Goal: Task Accomplishment & Management: Manage account settings

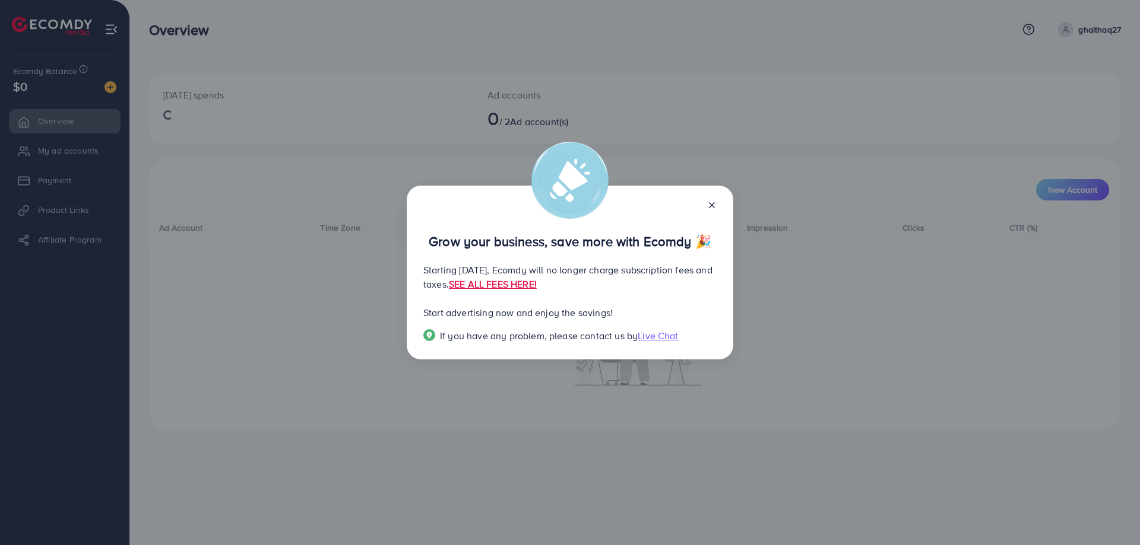
click at [713, 207] on icon at bounding box center [711, 205] width 9 height 9
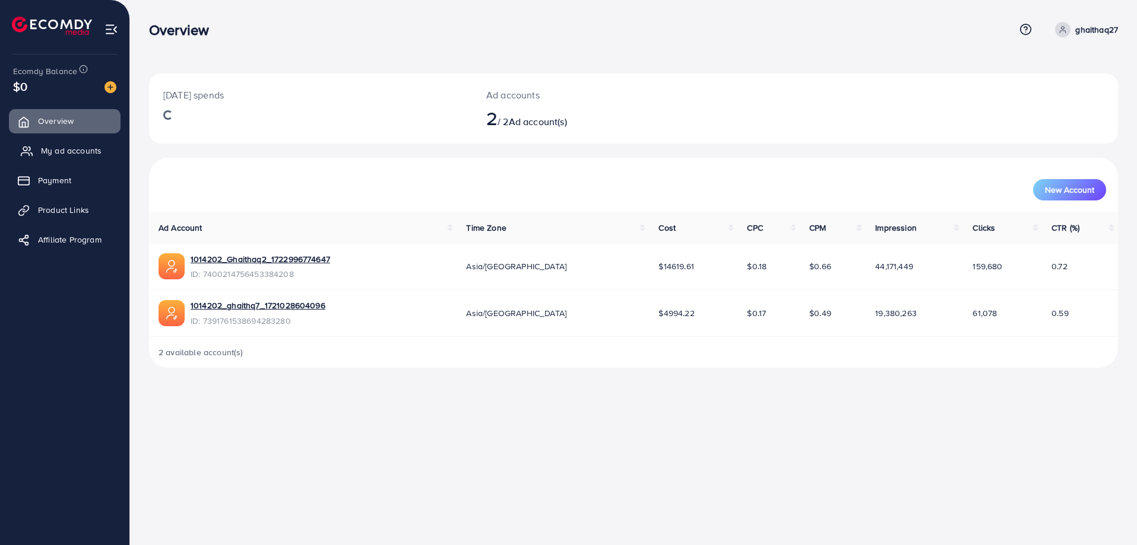
click at [75, 156] on span "My ad accounts" at bounding box center [71, 151] width 61 height 12
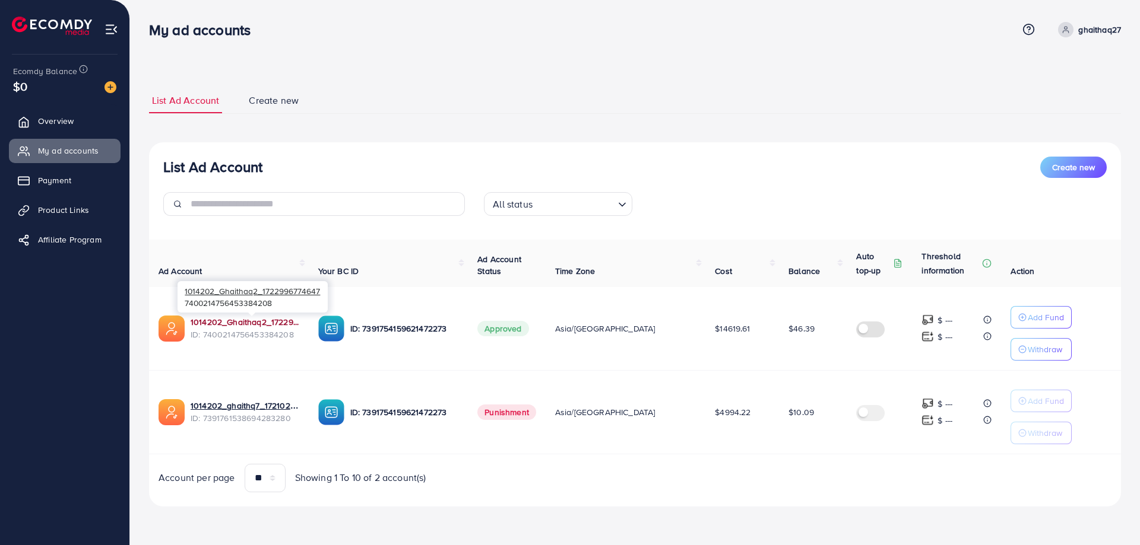
click at [256, 316] on div "1014202_Ghaithaq2_1722996774647 7400214756453384208" at bounding box center [252, 297] width 150 height 39
click at [258, 326] on link "1014202_Ghaithaq2_1722996774647" at bounding box center [245, 322] width 109 height 12
click at [278, 325] on link "1014202_Ghaithaq2_1722996774647" at bounding box center [245, 322] width 109 height 12
